Goal: Information Seeking & Learning: Learn about a topic

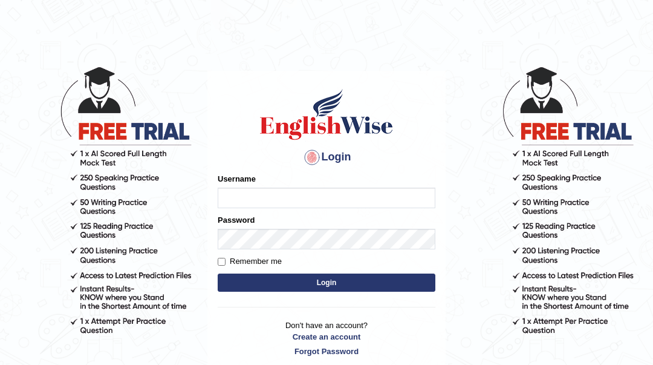
type input "Sahernuman"
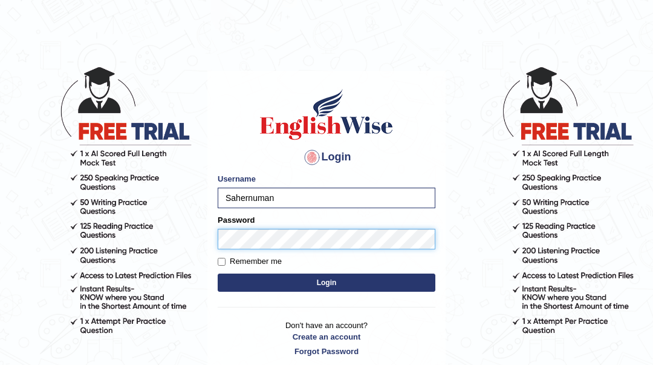
click at [218, 273] on button "Login" at bounding box center [327, 282] width 218 height 18
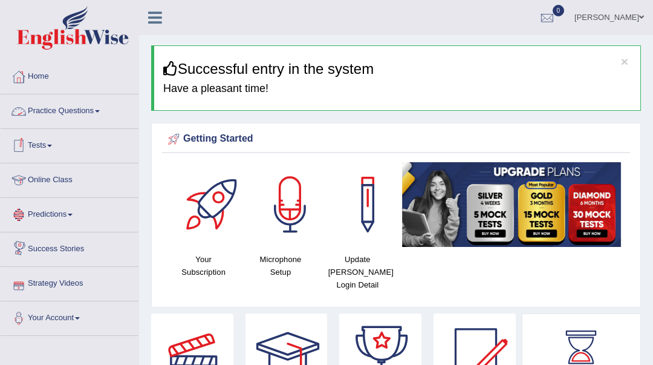
click at [88, 118] on link "Practice Questions" at bounding box center [70, 109] width 138 height 30
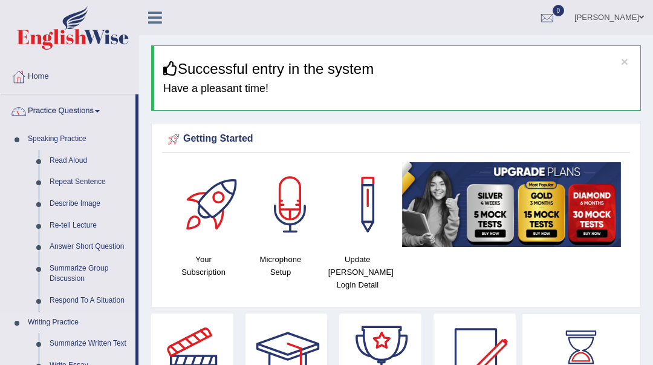
scroll to position [80, 0]
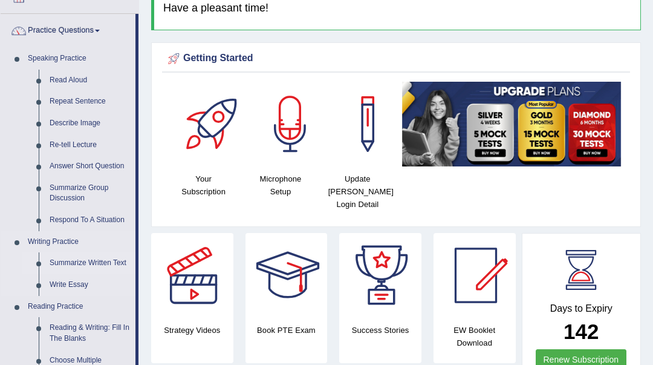
click at [92, 260] on link "Summarize Written Text" at bounding box center [89, 263] width 91 height 22
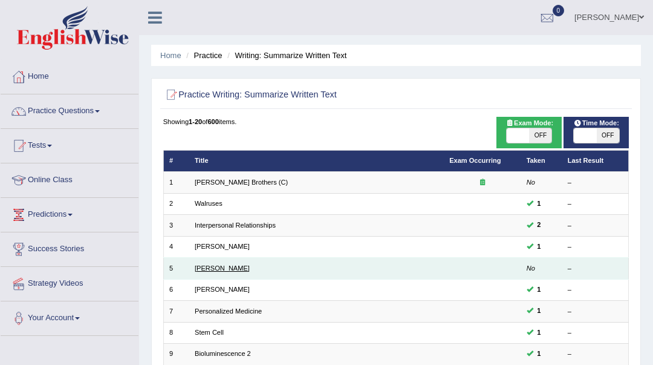
click at [212, 270] on link "Jonas Salk" at bounding box center [222, 267] width 55 height 7
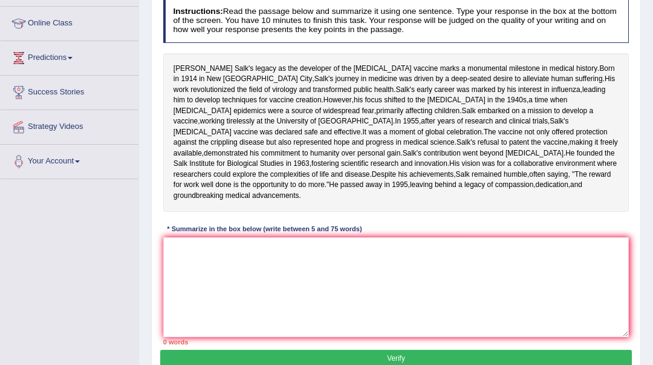
scroll to position [161, 0]
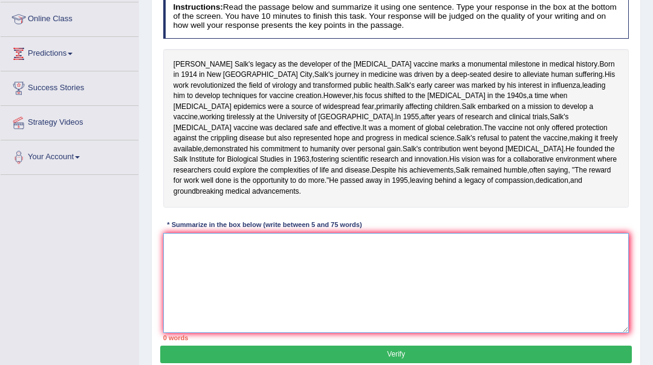
click at [206, 278] on textarea at bounding box center [396, 283] width 466 height 100
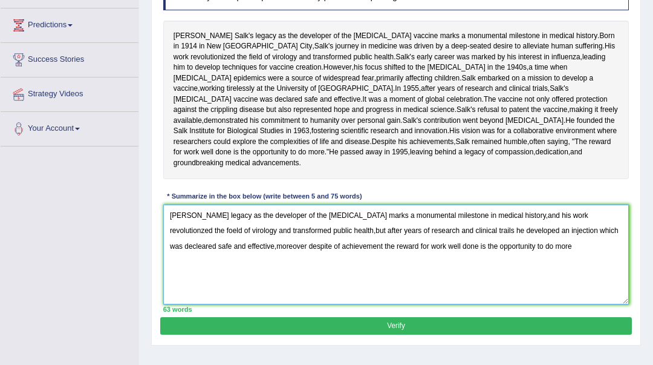
scroll to position [270, 0]
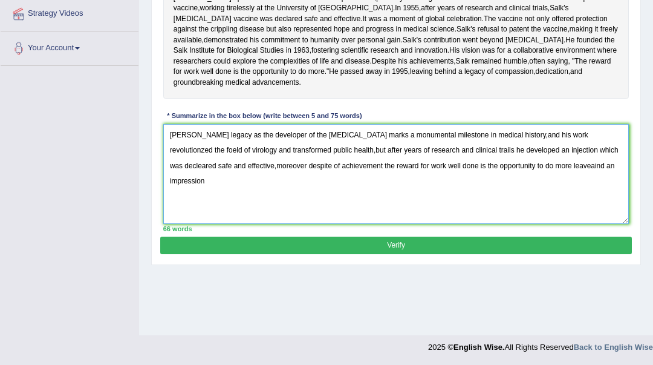
click at [526, 207] on textarea "Jonas Salk legacy as the developer of the polio vaccine marks a monumental mile…" at bounding box center [396, 174] width 466 height 100
click at [569, 204] on textarea "Jonas Salk legacy as the developer of the polio vaccine marks a monumental mile…" at bounding box center [396, 174] width 466 height 100
type textarea "Jonas Salk legacy as the developer of the polio vaccine marks a monumental mile…"
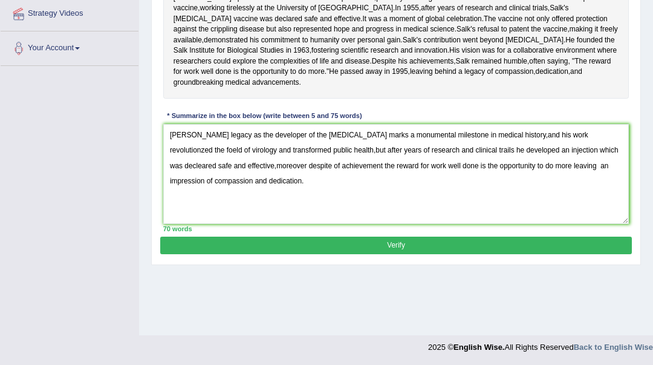
click at [400, 254] on button "Verify" at bounding box center [395, 245] width 471 height 18
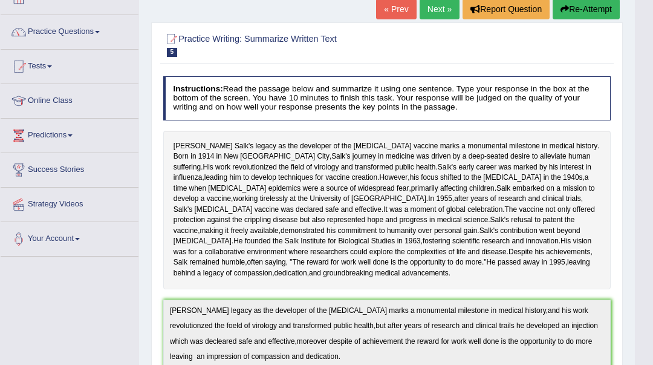
scroll to position [76, 0]
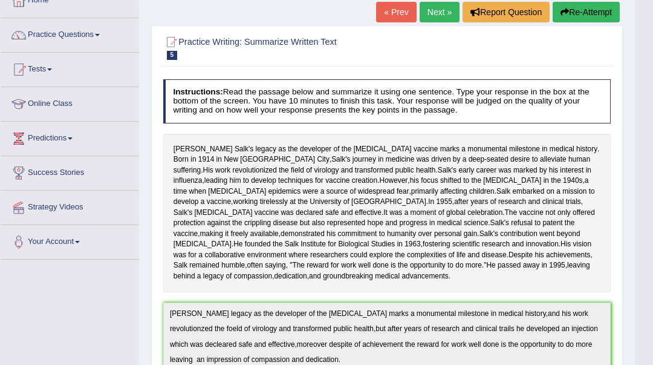
click at [435, 8] on link "Next »" at bounding box center [440, 12] width 40 height 21
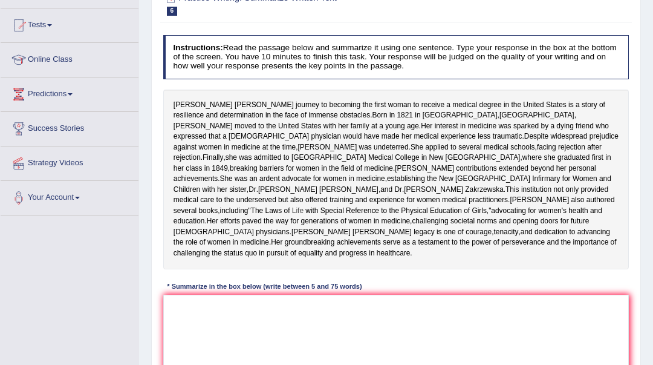
scroll to position [161, 0]
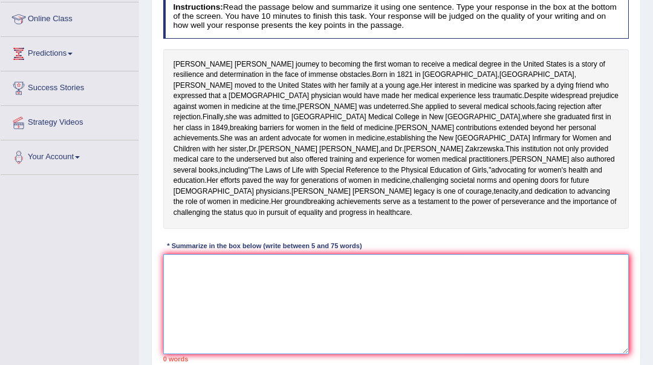
click at [237, 320] on textarea at bounding box center [396, 304] width 466 height 100
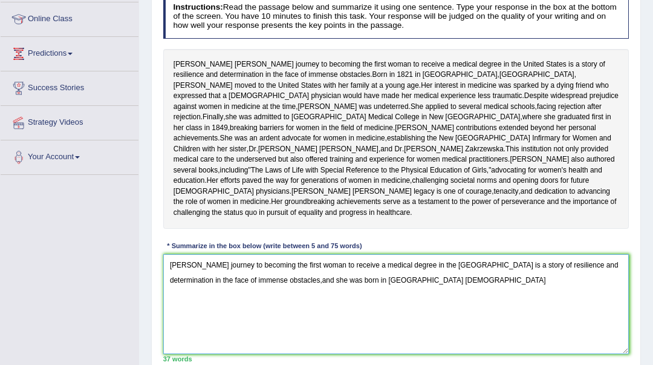
click at [435, 328] on textarea "Elizabath Blackwell journey to becoming the first woman to receive a medical de…" at bounding box center [396, 304] width 466 height 100
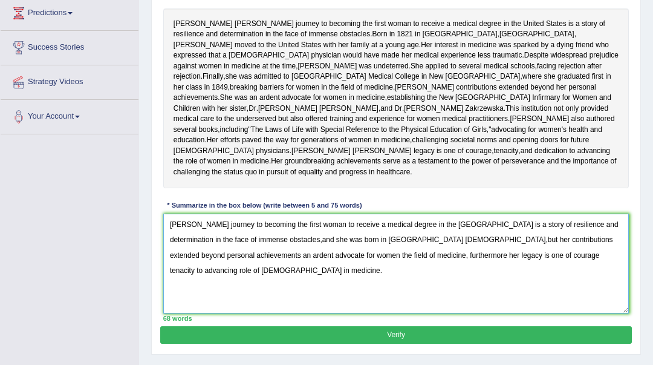
scroll to position [282, 0]
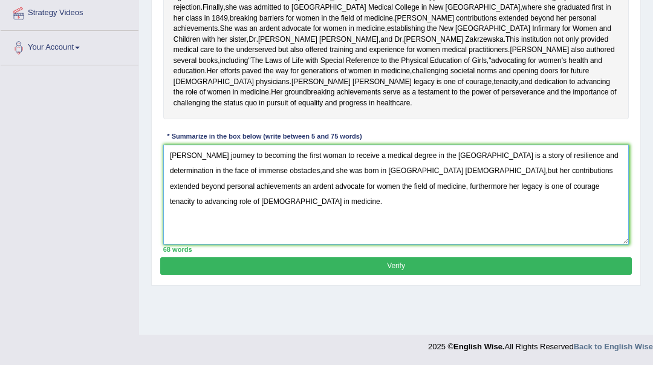
type textarea "Elizabath Blackwell journey to becoming the first woman to receive a medical de…"
click at [388, 274] on button "Verify" at bounding box center [395, 266] width 471 height 18
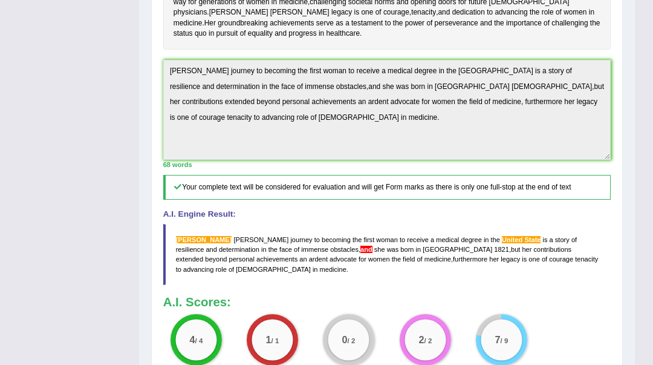
scroll to position [0, 0]
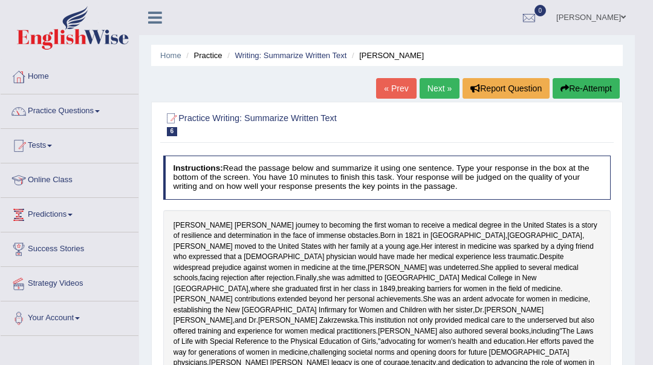
click at [566, 93] on button "Re-Attempt" at bounding box center [586, 88] width 67 height 21
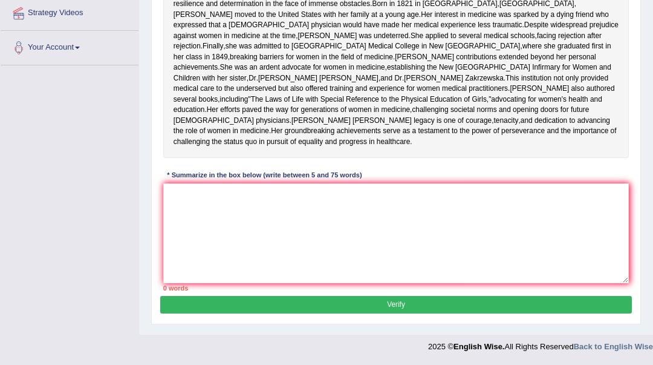
scroll to position [320, 0]
paste textarea "[PERSON_NAME] journey to becoming the first woman to receive a medical degree i…"
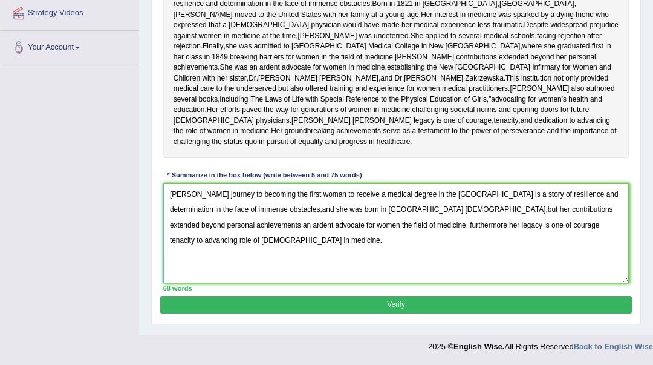
click at [499, 198] on textarea "[PERSON_NAME] journey to becoming the first woman to receive a medical degree i…" at bounding box center [396, 233] width 466 height 100
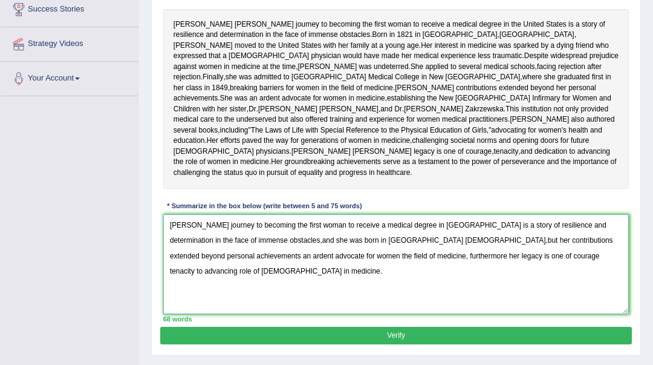
click at [192, 279] on textarea "Elizabath Blackwell journey to becoming the first woman to receive a medical de…" at bounding box center [396, 264] width 466 height 100
click at [323, 292] on textarea "Elizabeth Blackwell journey to becoming the first woman to receive a medical de…" at bounding box center [396, 264] width 466 height 100
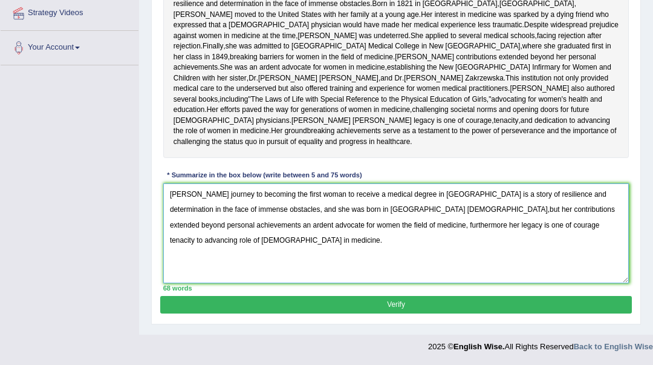
type textarea "Elizabeth Blackwell journey to becoming the first woman to receive a medical de…"
click at [350, 308] on button "Verify" at bounding box center [395, 305] width 471 height 18
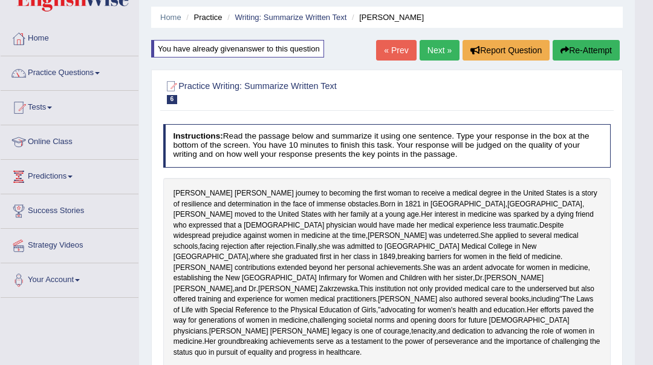
scroll to position [0, 0]
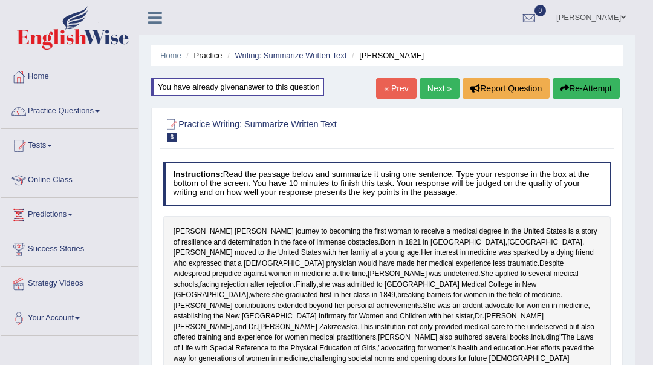
click at [432, 91] on link "Next »" at bounding box center [440, 88] width 40 height 21
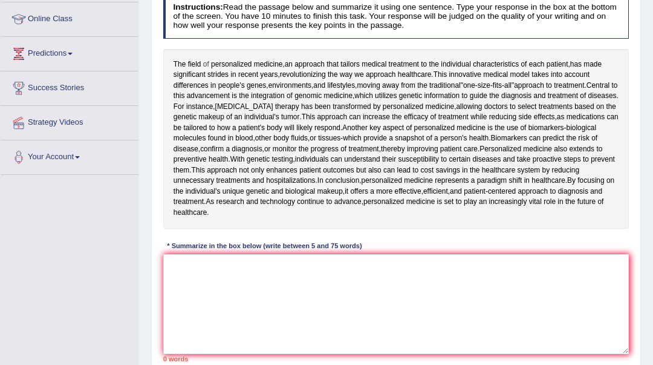
drag, startPoint x: 175, startPoint y: 60, endPoint x: 208, endPoint y: 62, distance: 33.3
click at [208, 62] on div "The field of personalized medicine , an approach that tailors medical treatment…" at bounding box center [396, 139] width 466 height 180
click at [189, 264] on textarea at bounding box center [396, 304] width 466 height 100
drag, startPoint x: 189, startPoint y: 265, endPoint x: 218, endPoint y: 278, distance: 31.9
click at [218, 278] on textarea "The" at bounding box center [396, 304] width 466 height 100
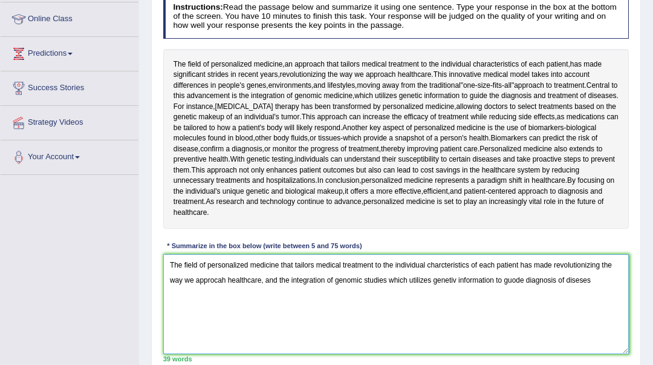
click at [580, 279] on textarea "The field of personalized medicine that tailors medical treatment to the indivi…" at bounding box center [396, 304] width 466 height 100
click at [599, 278] on textarea "The field of personalized medicine that tailors medical treatment to the indivi…" at bounding box center [396, 304] width 466 height 100
click at [456, 281] on textarea "The field of personalized medicine that tailors medical treatment to the indivi…" at bounding box center [396, 304] width 466 height 100
click at [515, 278] on textarea "The field of personalized medicine that tailors medical treatment to the indivi…" at bounding box center [396, 304] width 466 height 100
click at [600, 278] on textarea "The field of personalized medicine that tailors medical treatment to the indivi…" at bounding box center [396, 304] width 466 height 100
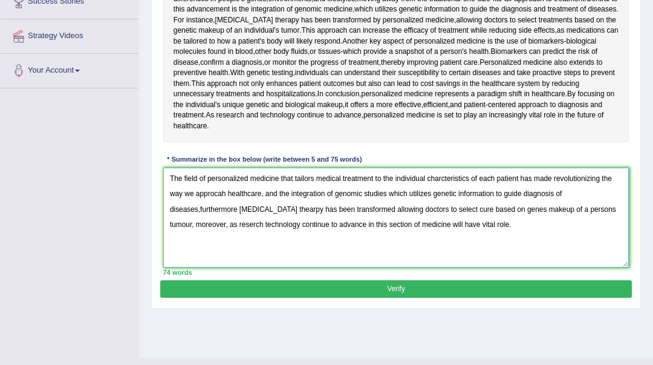
scroll to position [270, 0]
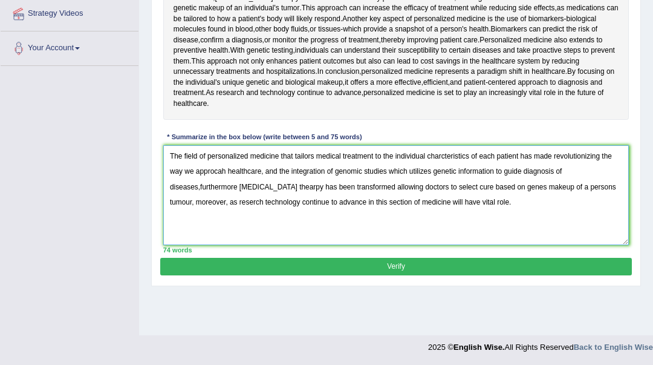
type textarea "The field of personalized medicine that tailors medical treatment to the indivi…"
click at [414, 265] on button "Verify" at bounding box center [395, 267] width 471 height 18
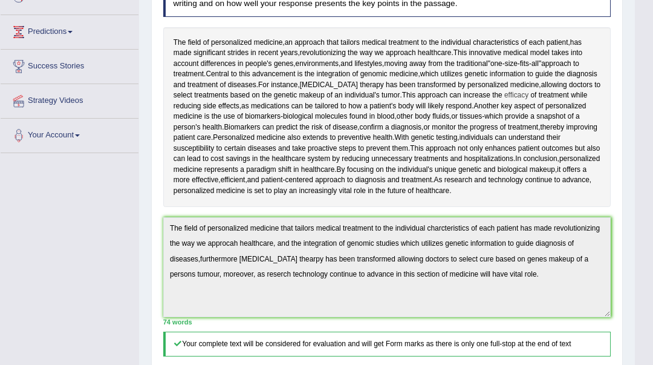
scroll to position [0, 0]
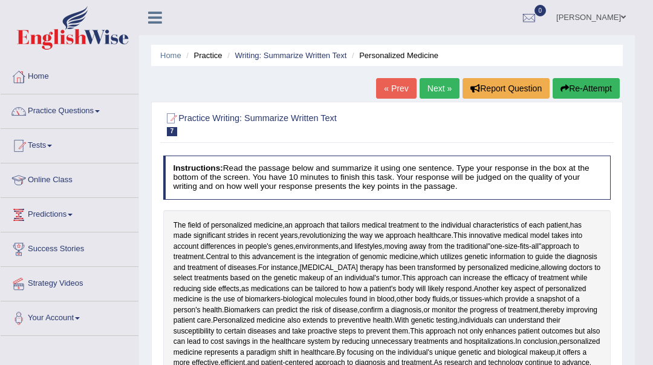
click at [576, 85] on button "Re-Attempt" at bounding box center [586, 88] width 67 height 21
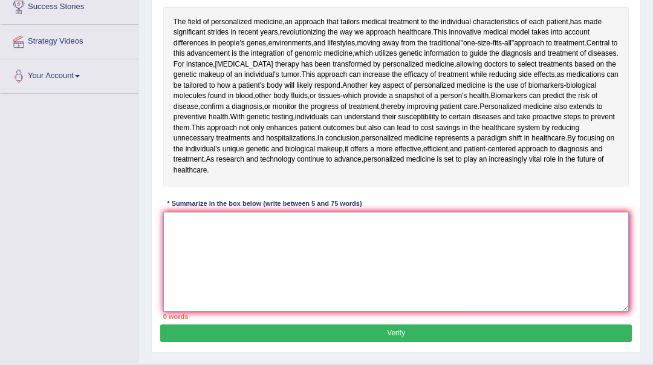
paste textarea "The field of personalized medicine that tailors medical treatment to the indivi…"
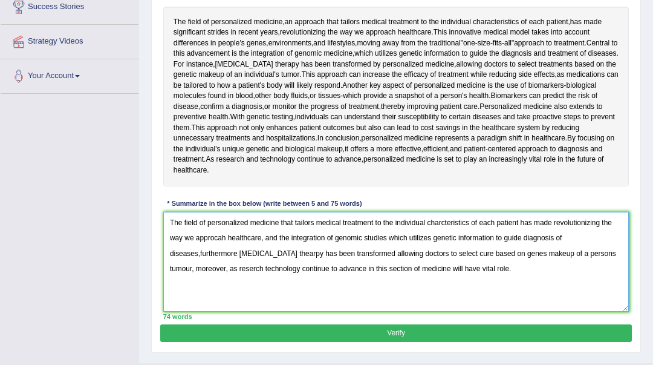
click at [579, 253] on textarea "The field of personalized medicine that tailors medical treatment to the indivi…" at bounding box center [396, 262] width 466 height 100
click at [225, 238] on textarea "The field of personalized medicine that tailors medical treatment to the indivi…" at bounding box center [396, 262] width 466 height 100
click at [278, 251] on textarea "The field of personalized medicine that tailors medical treatment to the indivi…" at bounding box center [396, 262] width 466 height 100
click at [273, 253] on textarea "The field of personalized medicine that tailors medical treatment to the indivi…" at bounding box center [396, 262] width 466 height 100
click at [276, 253] on textarea "The field of personalized medicine that tailors medical treatment to the indivi…" at bounding box center [396, 262] width 466 height 100
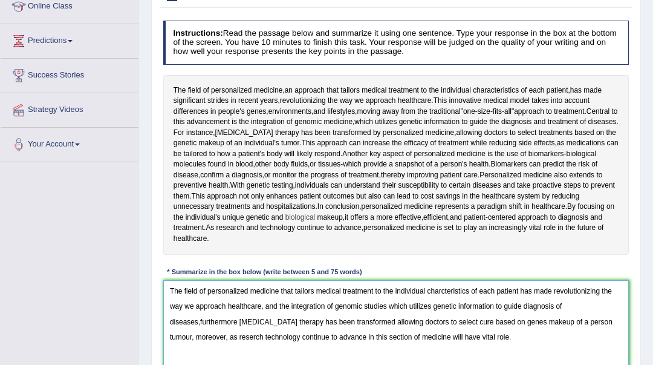
scroll to position [270, 0]
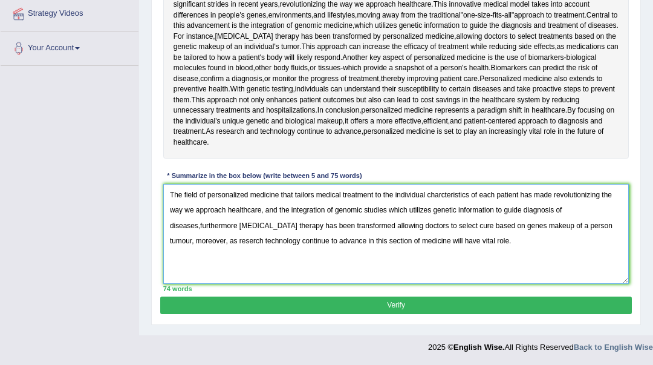
click at [226, 241] on textarea "The field of personalized medicine that tailors medical treatment to the indivi…" at bounding box center [396, 234] width 466 height 100
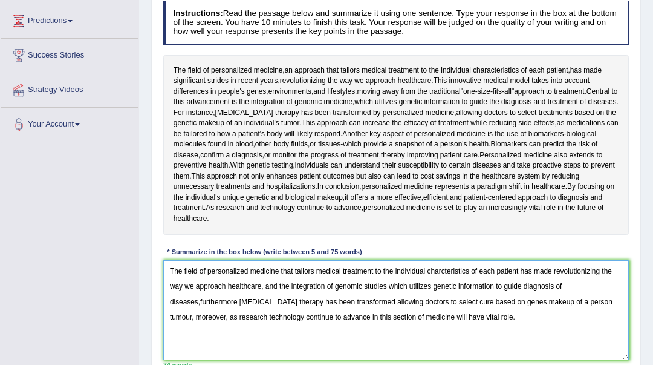
scroll to position [189, 0]
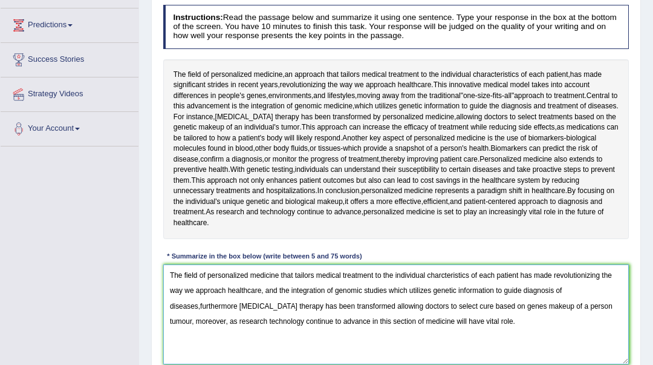
click at [440, 273] on textarea "The field of personalized medicine that tailors medical treatment to the indivi…" at bounding box center [396, 314] width 466 height 100
click at [441, 276] on textarea "The field of personalized medicine that tailors medical treatment to the indivi…" at bounding box center [396, 314] width 466 height 100
click at [200, 309] on textarea "The field of personalized medicine that tailors medical treatment to the indivi…" at bounding box center [396, 314] width 466 height 100
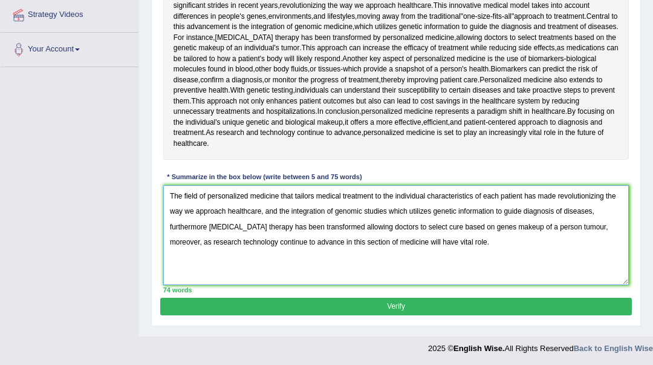
scroll to position [270, 0]
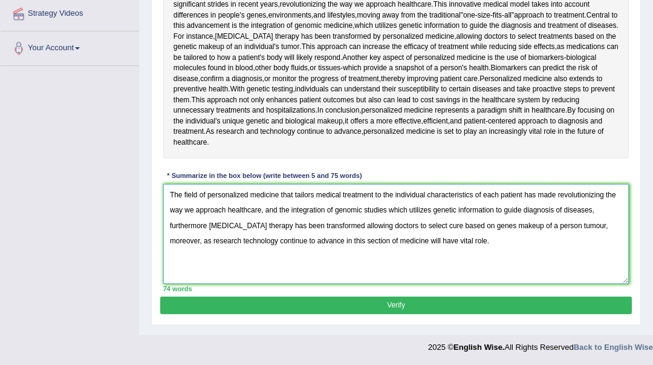
type textarea "The field of personalized medicine that tailors medical treatment to the indivi…"
click at [261, 307] on button "Verify" at bounding box center [395, 305] width 471 height 18
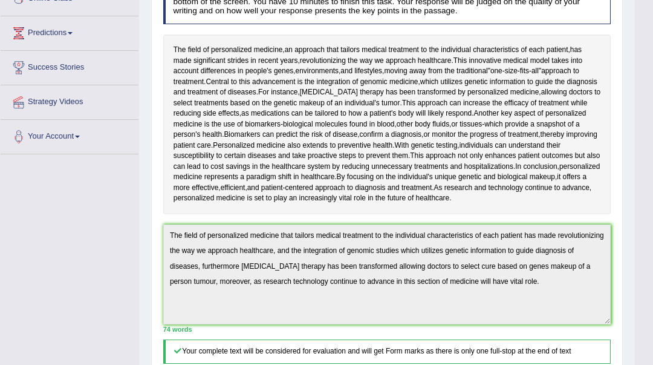
scroll to position [0, 0]
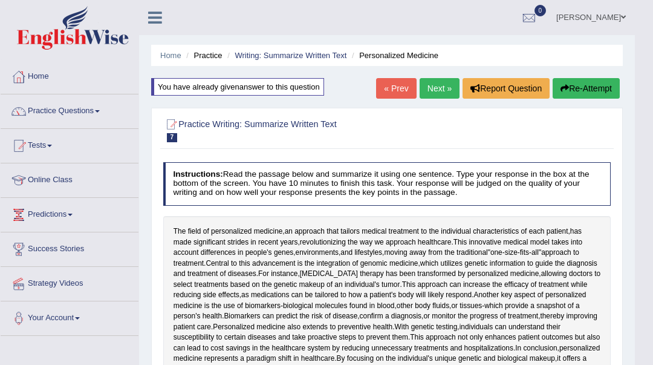
click at [449, 89] on link "Next »" at bounding box center [440, 88] width 40 height 21
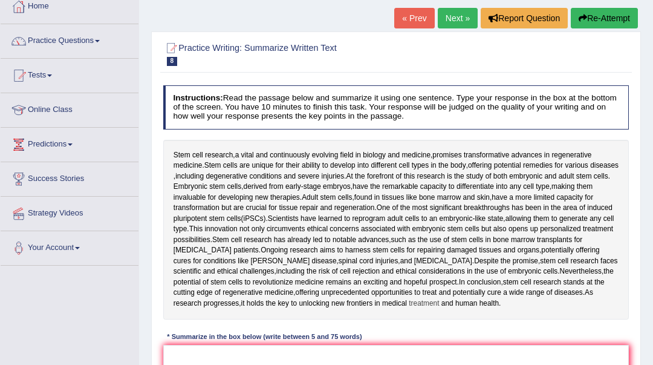
scroll to position [80, 0]
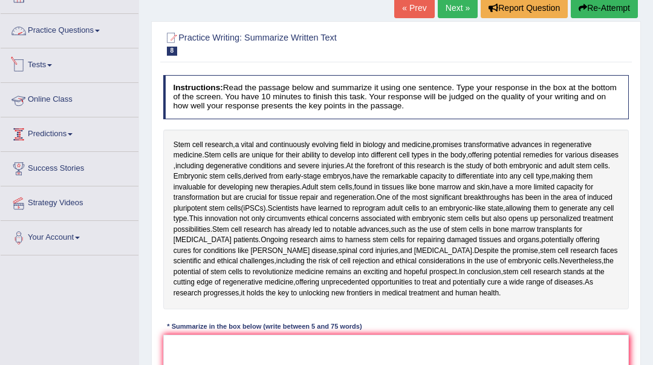
click at [83, 35] on link "Practice Questions" at bounding box center [70, 29] width 138 height 30
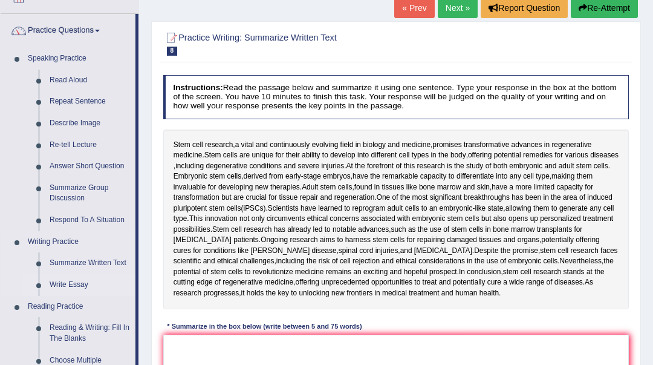
click at [78, 285] on link "Write Essay" at bounding box center [89, 285] width 91 height 22
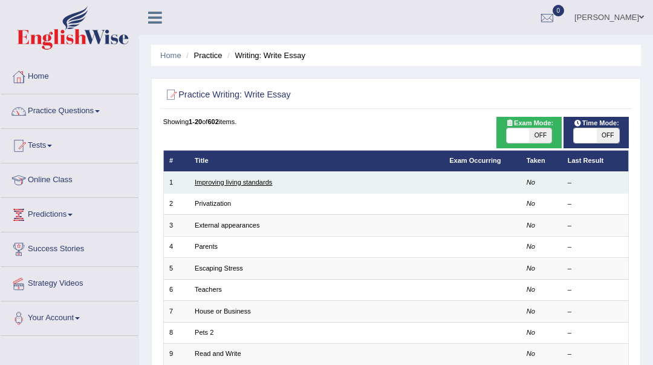
click at [244, 183] on link "Improving living standards" at bounding box center [233, 181] width 77 height 7
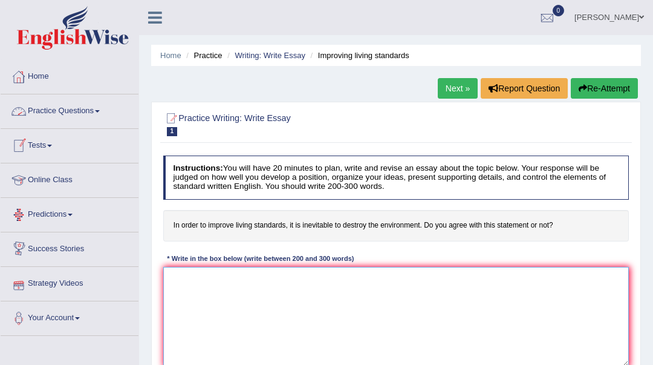
click at [180, 276] on textarea at bounding box center [396, 317] width 466 height 100
paste textarea "The increasing influence of (essay topic) on our lives has ignited numerous dis…"
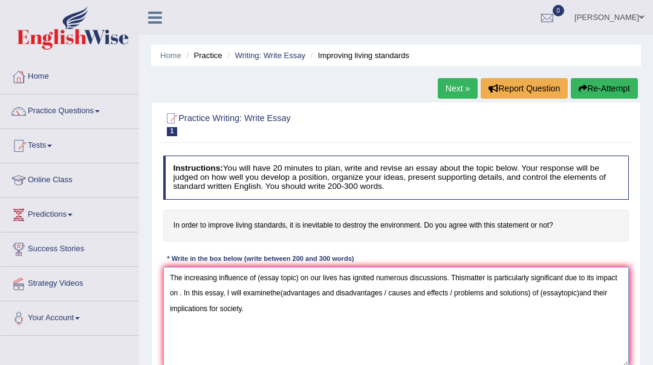
drag, startPoint x: 299, startPoint y: 274, endPoint x: 258, endPoint y: 269, distance: 41.5
click at [258, 269] on textarea "The increasing influence of (essay topic) on our lives has ignited numerous dis…" at bounding box center [396, 317] width 466 height 100
click at [507, 278] on textarea "The increasing influence of improving lining standards on our lives has ignited…" at bounding box center [396, 317] width 466 height 100
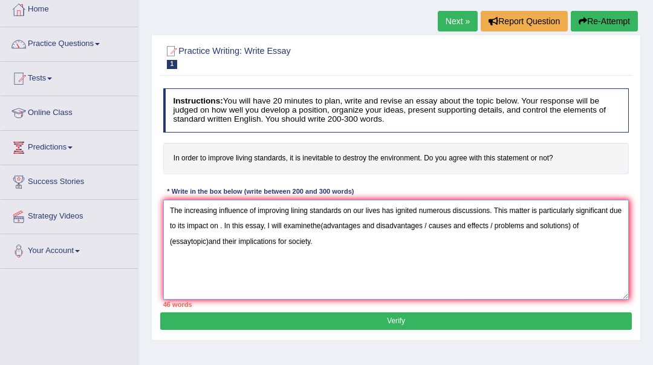
scroll to position [80, 0]
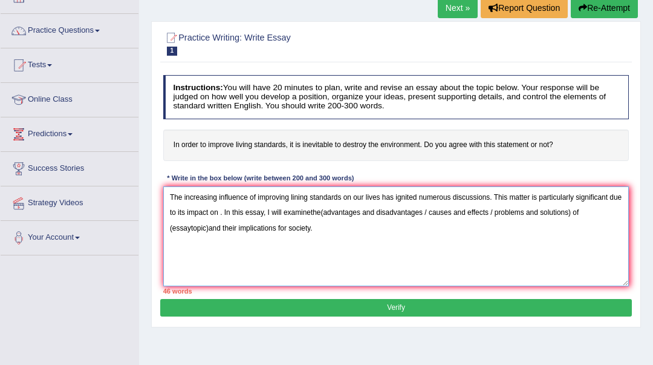
drag, startPoint x: 319, startPoint y: 209, endPoint x: 443, endPoint y: 209, distance: 123.3
click at [427, 212] on textarea "The increasing influence of improving lining standards on our lives has ignited…" at bounding box center [396, 236] width 466 height 100
click at [309, 213] on textarea "The increasing influence of improving lining standards on our lives has ignited…" at bounding box center [396, 236] width 466 height 100
drag, startPoint x: 420, startPoint y: 214, endPoint x: 414, endPoint y: 212, distance: 6.3
click at [414, 212] on textarea "The increasing influence of improving lining standards on our lives has ignited…" at bounding box center [396, 236] width 466 height 100
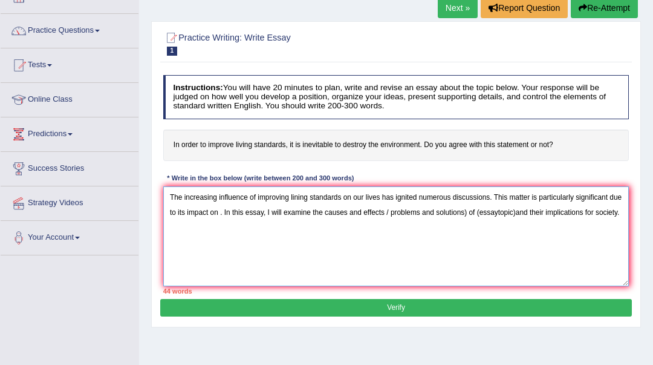
click at [397, 229] on textarea "The increasing influence of improving lining standards on our lives has ignited…" at bounding box center [396, 236] width 466 height 100
drag, startPoint x: 513, startPoint y: 212, endPoint x: 478, endPoint y: 210, distance: 35.1
click at [478, 210] on textarea "The increasing influence of improving lining standards on our lives has ignited…" at bounding box center [396, 236] width 466 height 100
click at [481, 212] on textarea "The increasing influence of improving lining standards on our lives has ignited…" at bounding box center [396, 236] width 466 height 100
click at [297, 195] on textarea "The increasing influence of improving lining standards on our lives has ignited…" at bounding box center [396, 236] width 466 height 100
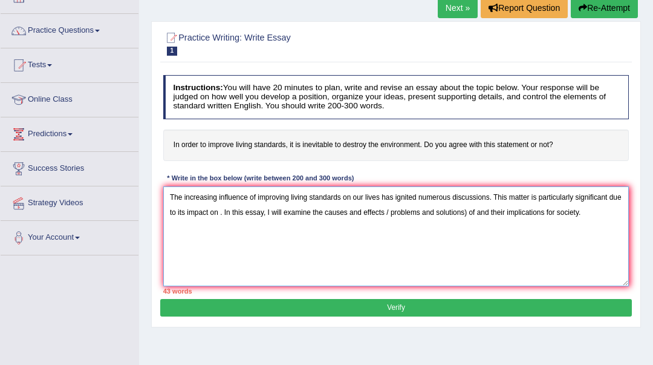
click at [219, 210] on textarea "The increasing influence of improving living standards on our lives has ignited…" at bounding box center [396, 236] width 466 height 100
drag, startPoint x: 422, startPoint y: 211, endPoint x: 496, endPoint y: 217, distance: 74.6
click at [501, 215] on textarea "The increasing influence of improving living standards on our lives has ignited…" at bounding box center [396, 236] width 466 height 100
drag, startPoint x: 424, startPoint y: 210, endPoint x: 429, endPoint y: 227, distance: 16.9
click at [424, 211] on textarea "The increasing influence of improving living standards on our lives has ignited…" at bounding box center [396, 236] width 466 height 100
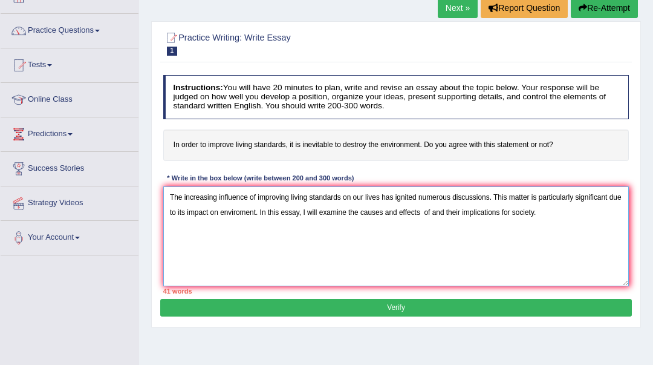
click at [541, 218] on textarea "The increasing influence of improving living standards on our lives has ignited…" at bounding box center [396, 236] width 466 height 100
paste textarea "One of the (primary advantages/ main causes / major problems) of (essay topic) …"
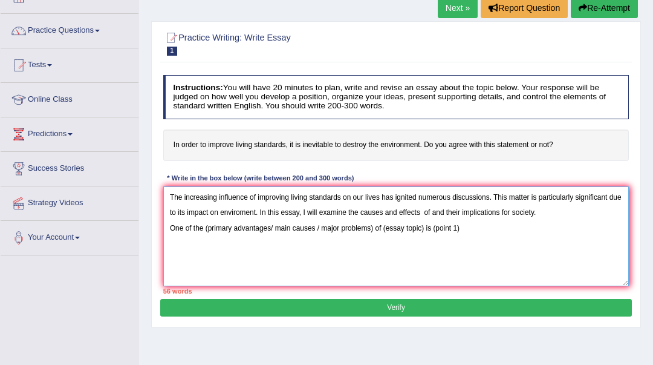
drag, startPoint x: 425, startPoint y: 228, endPoint x: 382, endPoint y: 223, distance: 43.9
click at [382, 223] on textarea "The increasing influence of improving living standards on our lives has ignited…" at bounding box center [396, 236] width 466 height 100
drag, startPoint x: 255, startPoint y: 194, endPoint x: 342, endPoint y: 199, distance: 87.2
click at [342, 199] on textarea "The increasing influence of improving living standards on our lives has ignited…" at bounding box center [396, 236] width 466 height 100
click at [206, 229] on textarea "The increasing influence ofCon our lives has ignited numerous discussions. This…" at bounding box center [396, 236] width 466 height 100
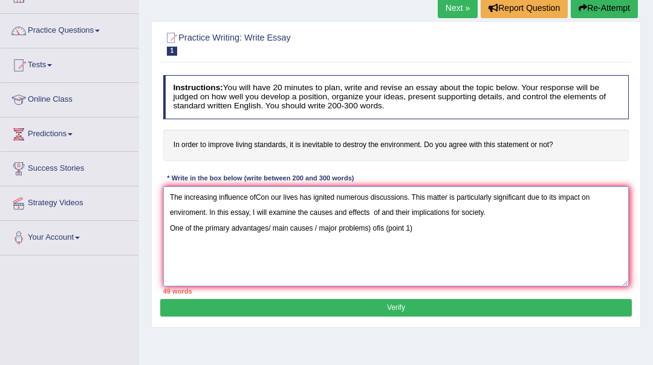
drag, startPoint x: 371, startPoint y: 226, endPoint x: 268, endPoint y: 223, distance: 102.2
click at [268, 223] on textarea "The increasing influence ofCon our lives has ignited numerous discussions. This…" at bounding box center [396, 236] width 466 height 100
click at [277, 229] on textarea "The increasing influence ofCon our lives has ignited numerous discussions. This…" at bounding box center [396, 236] width 466 height 100
drag, startPoint x: 276, startPoint y: 226, endPoint x: 319, endPoint y: 230, distance: 42.6
click at [319, 230] on textarea "The increasing influence ofCon our lives has ignited numerous discussions. This…" at bounding box center [396, 236] width 466 height 100
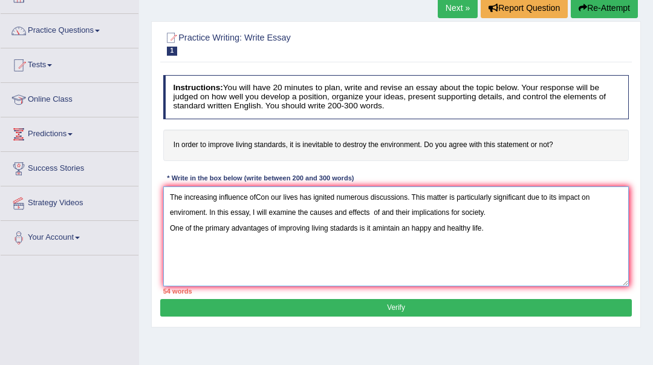
paste textarea "This is further supported by the fact that"
click at [371, 226] on textarea "The increasing influence ofCon our lives has ignited numerous discussions. This…" at bounding box center [396, 236] width 466 height 100
click at [371, 230] on textarea "The increasing influence ofCon our lives has ignited numerous discussions. This…" at bounding box center [396, 236] width 466 height 100
click at [414, 225] on textarea "The increasing influence ofCon our lives has ignited numerous discussions. This…" at bounding box center [396, 236] width 466 height 100
click at [611, 228] on textarea "The increasing influence ofCon our lives has ignited numerous discussions. This…" at bounding box center [396, 236] width 466 height 100
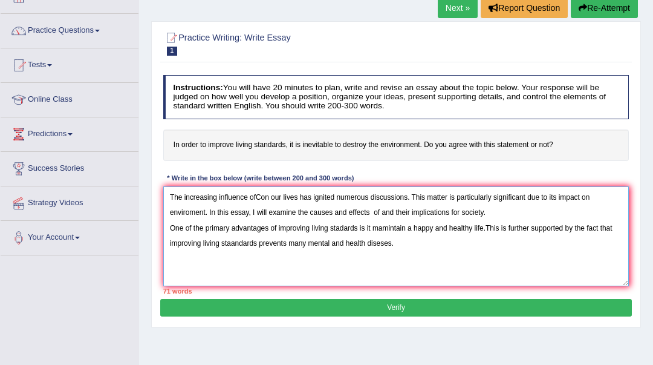
paste textarea "Research has demonstrated that (essay topic / keywords) (improves / causes / le…"
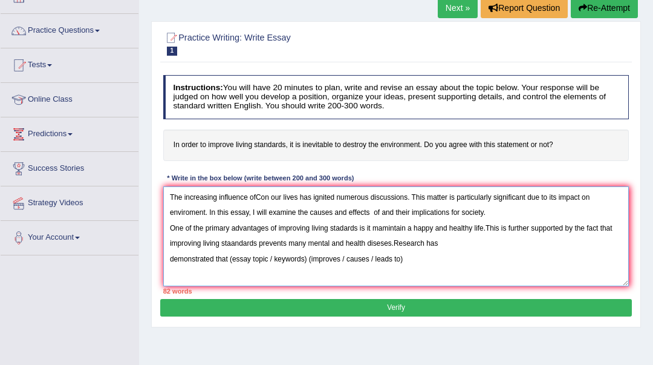
drag, startPoint x: 374, startPoint y: 257, endPoint x: 229, endPoint y: 254, distance: 145.7
click at [229, 254] on textarea "The increasing influence ofCon our lives has ignited numerous discussions. This…" at bounding box center [396, 236] width 466 height 100
click at [341, 259] on textarea "The increasing influence ofCon our lives has ignited numerous discussions. This…" at bounding box center [396, 236] width 466 height 100
click at [344, 259] on textarea "The increasing influence ofCon our lives has ignited numerous discussions. This…" at bounding box center [396, 236] width 466 height 100
click at [348, 258] on textarea "The increasing influence ofCon our lives has ignited numerous discussions. This…" at bounding box center [396, 236] width 466 height 100
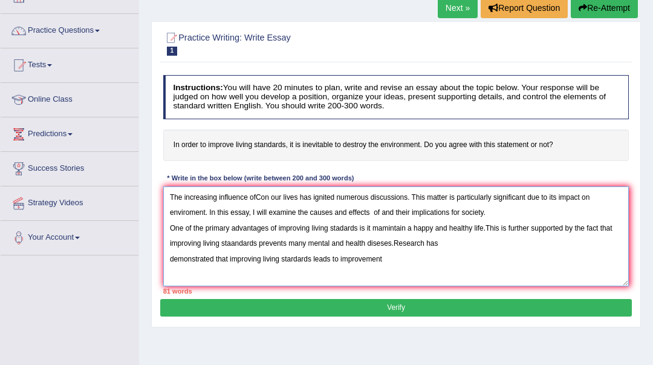
click at [385, 253] on textarea "The increasing influence ofCon our lives has ignited numerous discussions. This…" at bounding box center [396, 236] width 466 height 100
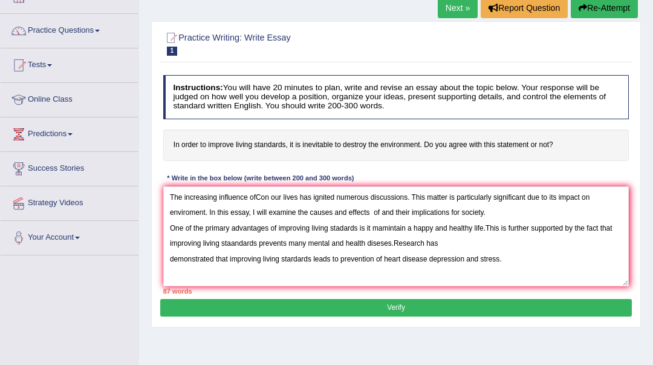
click at [626, 81] on h4 "Instructions: You will have 20 minutes to plan, write and revise an essay about…" at bounding box center [396, 97] width 466 height 44
paste textarea "Moreover, an additional (benefit / cause / problem) of (essay topic) is its abi…"
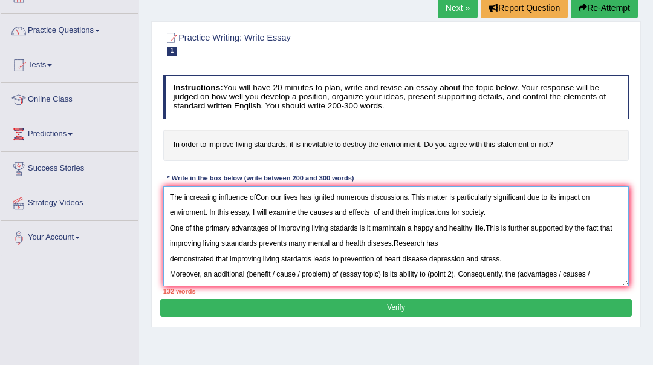
scroll to position [28, 0]
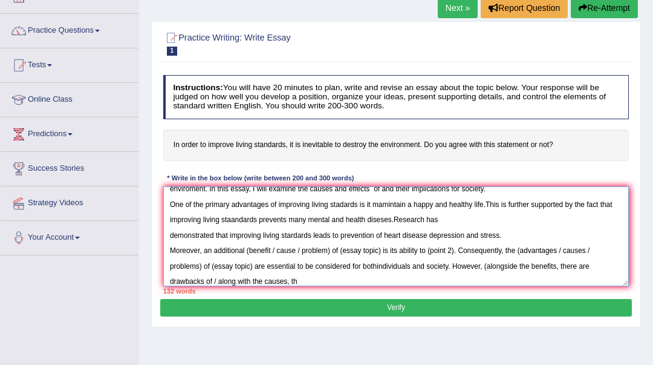
drag, startPoint x: 271, startPoint y: 249, endPoint x: 277, endPoint y: 256, distance: 9.4
click at [291, 250] on textarea "The increasing influence ofCon our lives has ignited numerous discussions. This…" at bounding box center [396, 236] width 466 height 100
click at [248, 250] on textarea "The increasing influence ofCon our lives has ignited numerous discussions. This…" at bounding box center [396, 236] width 466 height 100
drag, startPoint x: 271, startPoint y: 251, endPoint x: 331, endPoint y: 256, distance: 60.1
click at [331, 256] on textarea "The increasing influence ofCon our lives has ignited numerous discussions. This…" at bounding box center [396, 236] width 466 height 100
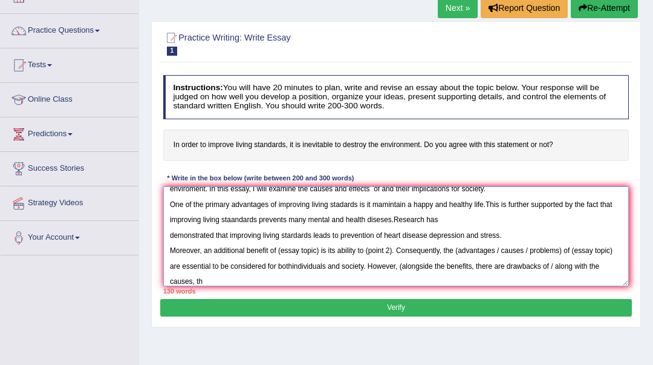
click at [319, 249] on textarea "The increasing influence ofCon our lives has ignited numerous discussions. This…" at bounding box center [396, 236] width 466 height 100
drag, startPoint x: 437, startPoint y: 249, endPoint x: 411, endPoint y: 250, distance: 26.0
click at [411, 250] on textarea "The increasing influence ofCon our lives has ignited numerous discussions. This…" at bounding box center [396, 236] width 466 height 100
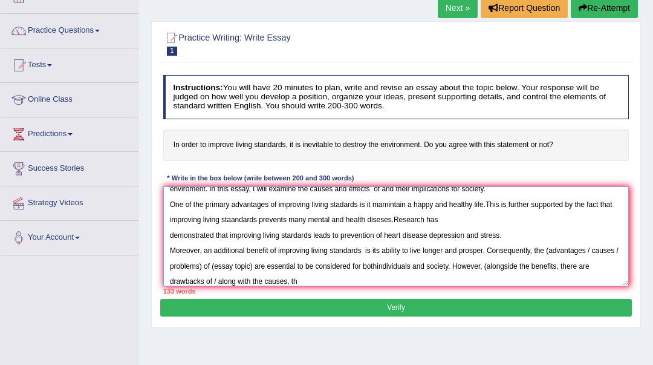
click at [590, 248] on textarea "The increasing influence ofCon our lives has ignited numerous discussions. This…" at bounding box center [396, 236] width 466 height 100
click at [548, 250] on textarea "The increasing influence ofCon our lives has ignited numerous discussions. This…" at bounding box center [396, 236] width 466 height 100
drag, startPoint x: 611, startPoint y: 249, endPoint x: 587, endPoint y: 247, distance: 24.2
click at [587, 247] on textarea "The increasing influence ofCon our lives has ignited numerous discussions. This…" at bounding box center [396, 236] width 466 height 100
drag, startPoint x: 201, startPoint y: 267, endPoint x: 157, endPoint y: 264, distance: 44.2
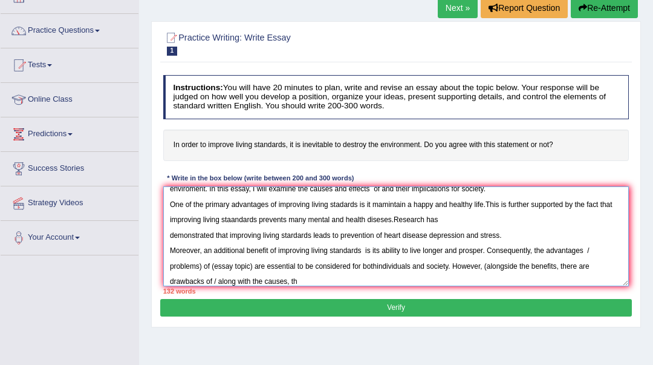
click at [157, 264] on div "Practice Writing: Write Essay 1 Improving living standards Instructions: You wi…" at bounding box center [396, 174] width 490 height 306
click at [409, 264] on textarea "The increasing influence ofCon our lives has ignited numerous discussions. This…" at bounding box center [396, 236] width 466 height 100
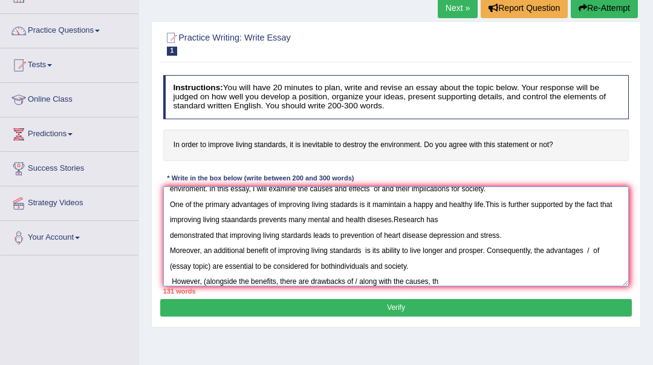
scroll to position [0, 0]
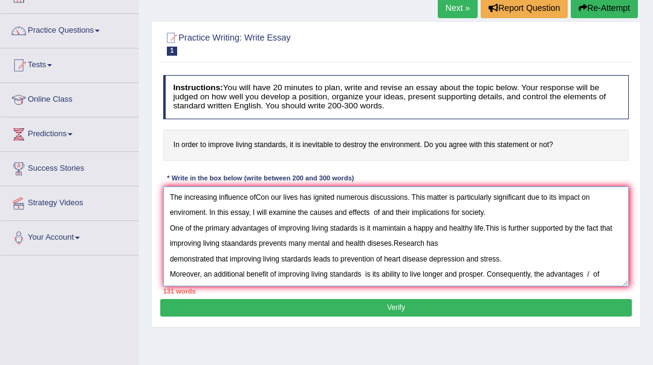
click at [256, 195] on textarea "The increasing influence ofCon our lives has ignited numerous discussions. This…" at bounding box center [396, 236] width 466 height 100
drag, startPoint x: 268, startPoint y: 195, endPoint x: 256, endPoint y: 195, distance: 12.7
click at [256, 195] on textarea "The increasing influence of Con our lives has ignited numerous discussions. Thi…" at bounding box center [396, 236] width 466 height 100
click at [261, 198] on textarea "The increasing influence ofn our lives has ignited numerous discussions. This m…" at bounding box center [396, 236] width 466 height 100
type textarea "The increasing influence of our lives has ignited numerous discussions. This ma…"
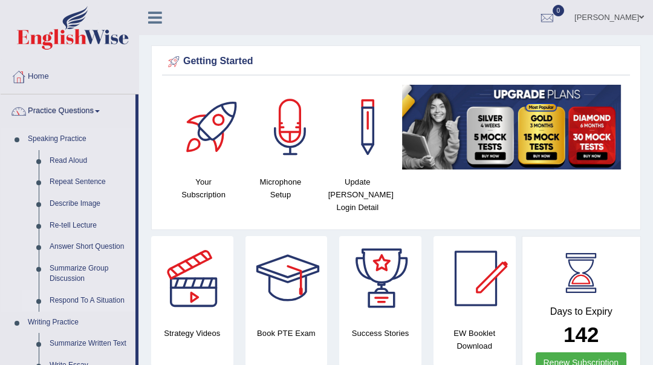
click at [90, 300] on link "Respond To A Situation" at bounding box center [89, 301] width 91 height 22
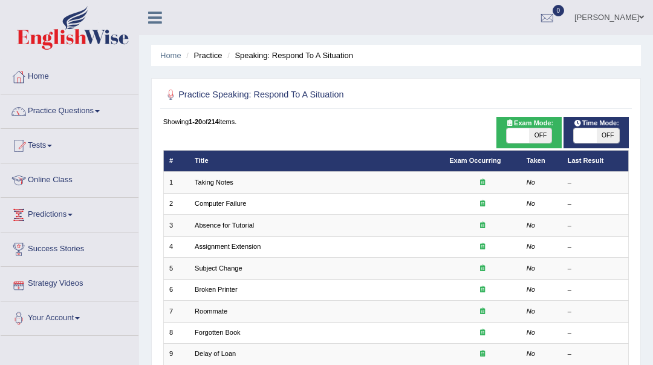
click at [226, 186] on link "Taking Notes" at bounding box center [214, 181] width 39 height 7
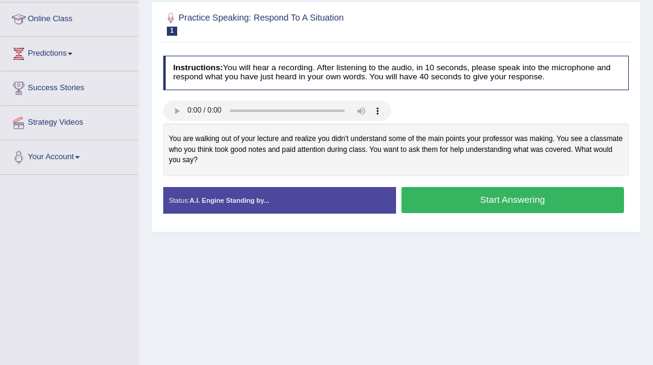
scroll to position [161, 0]
click at [473, 198] on button "Start Answering" at bounding box center [512, 200] width 223 height 26
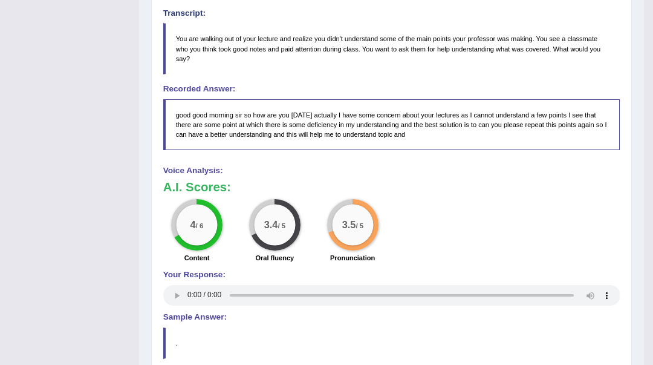
scroll to position [351, 0]
